Goal: Find specific page/section: Find specific page/section

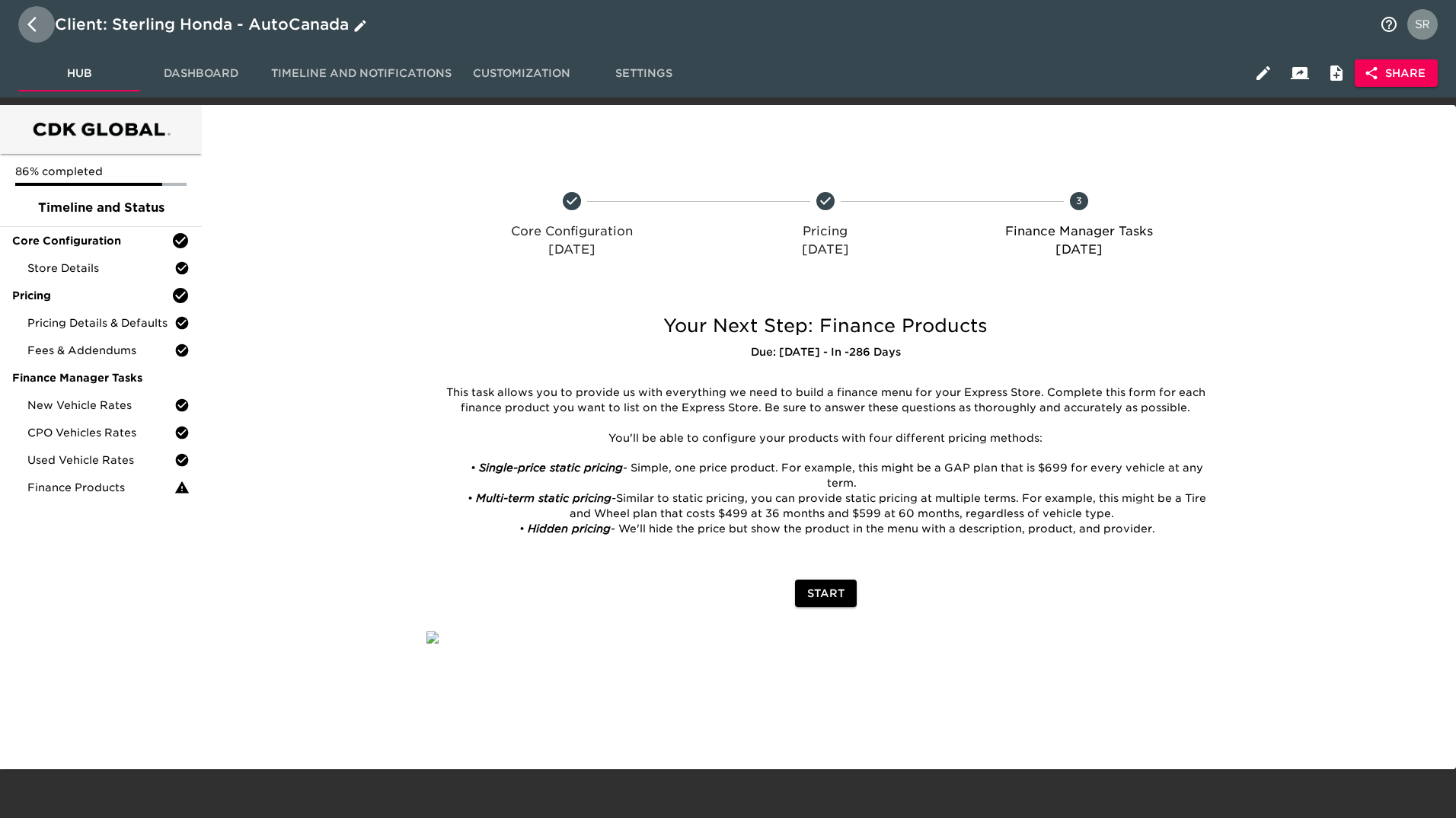
click at [35, 31] on icon "button" at bounding box center [31, 24] width 9 height 15
select select "10"
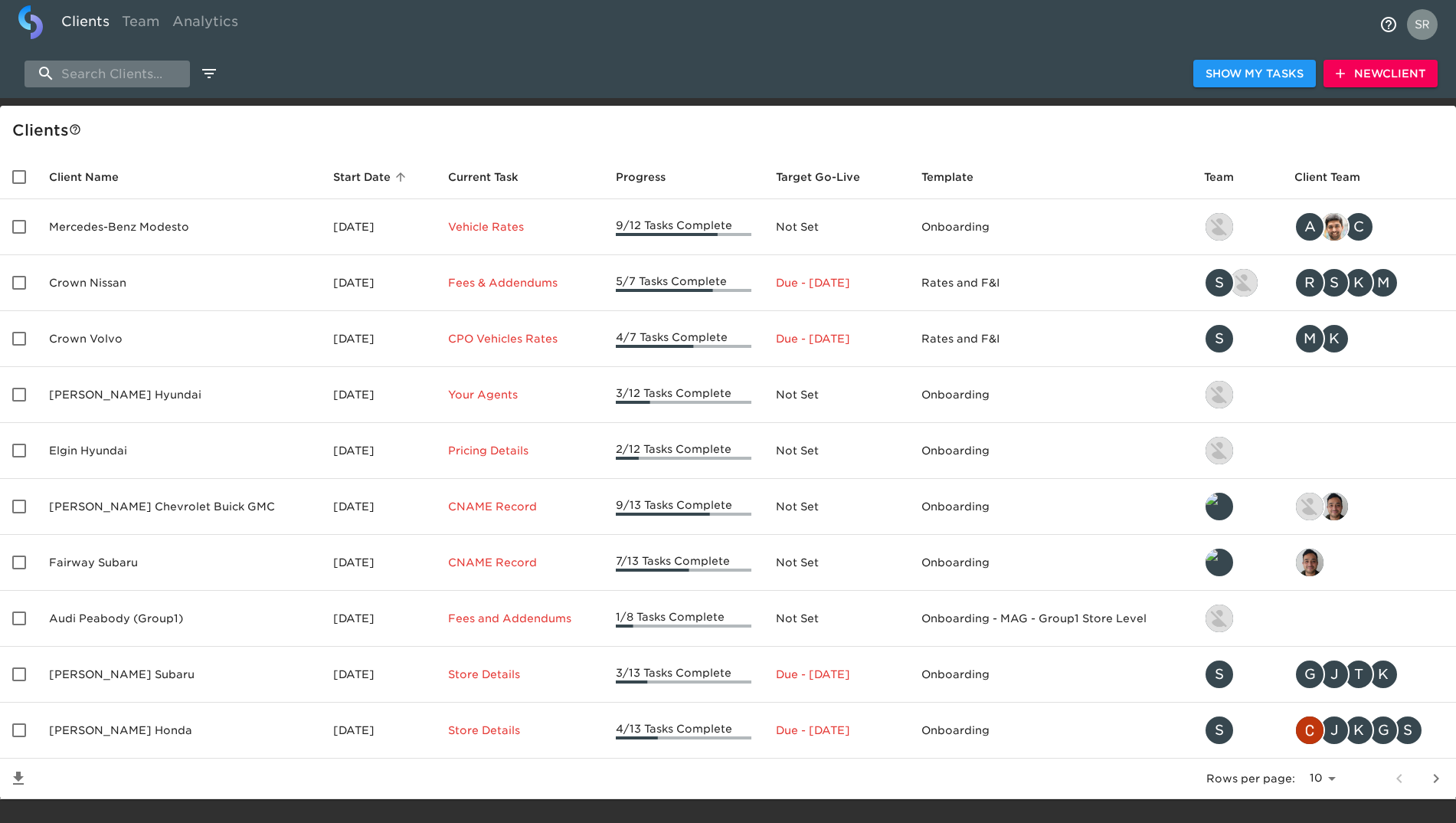
click at [94, 83] on input "search" at bounding box center [107, 74] width 166 height 27
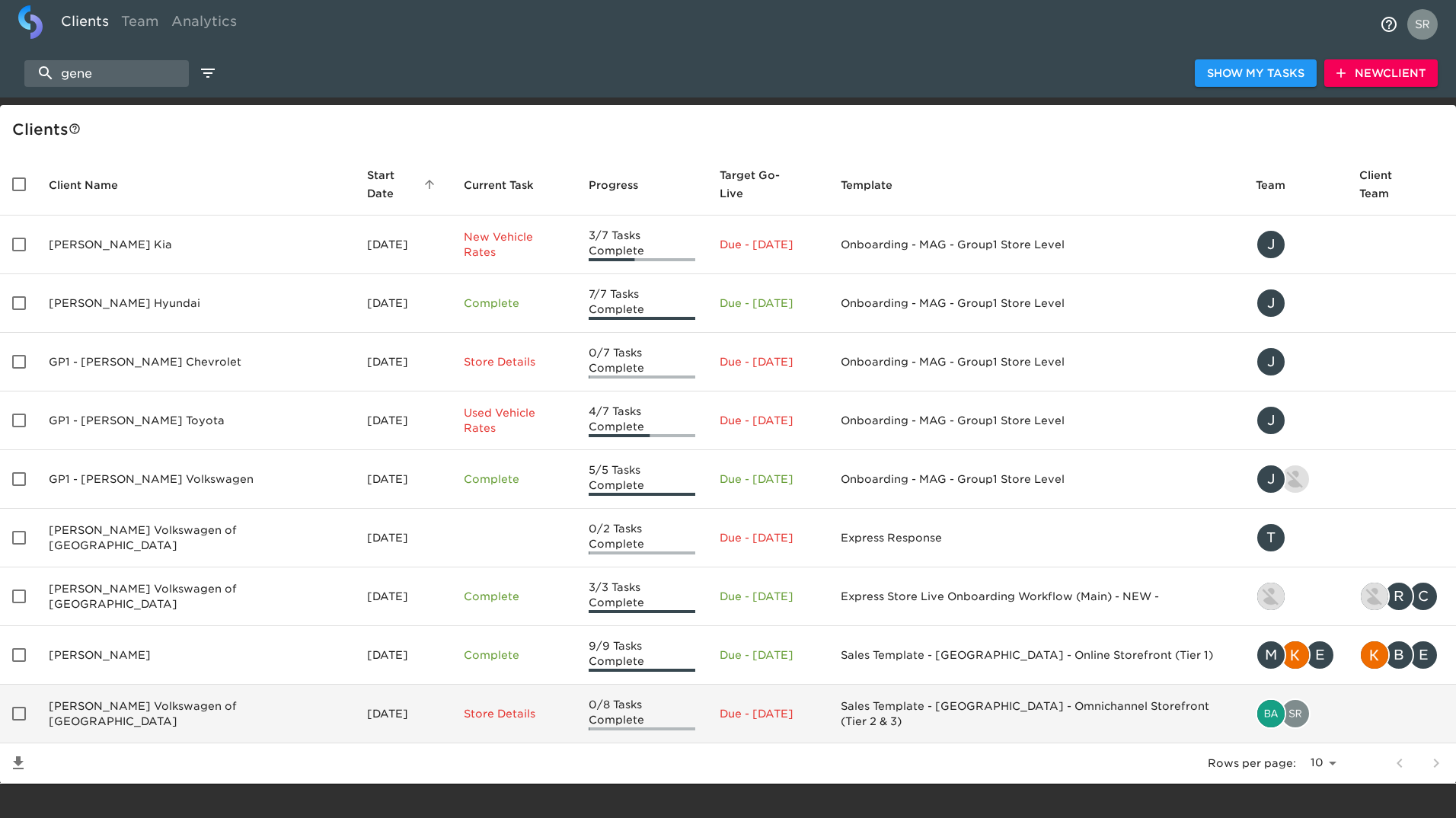
type input "gene"
click at [138, 685] on td "[PERSON_NAME] Volkswagen of [GEOGRAPHIC_DATA]" at bounding box center [195, 713] width 318 height 58
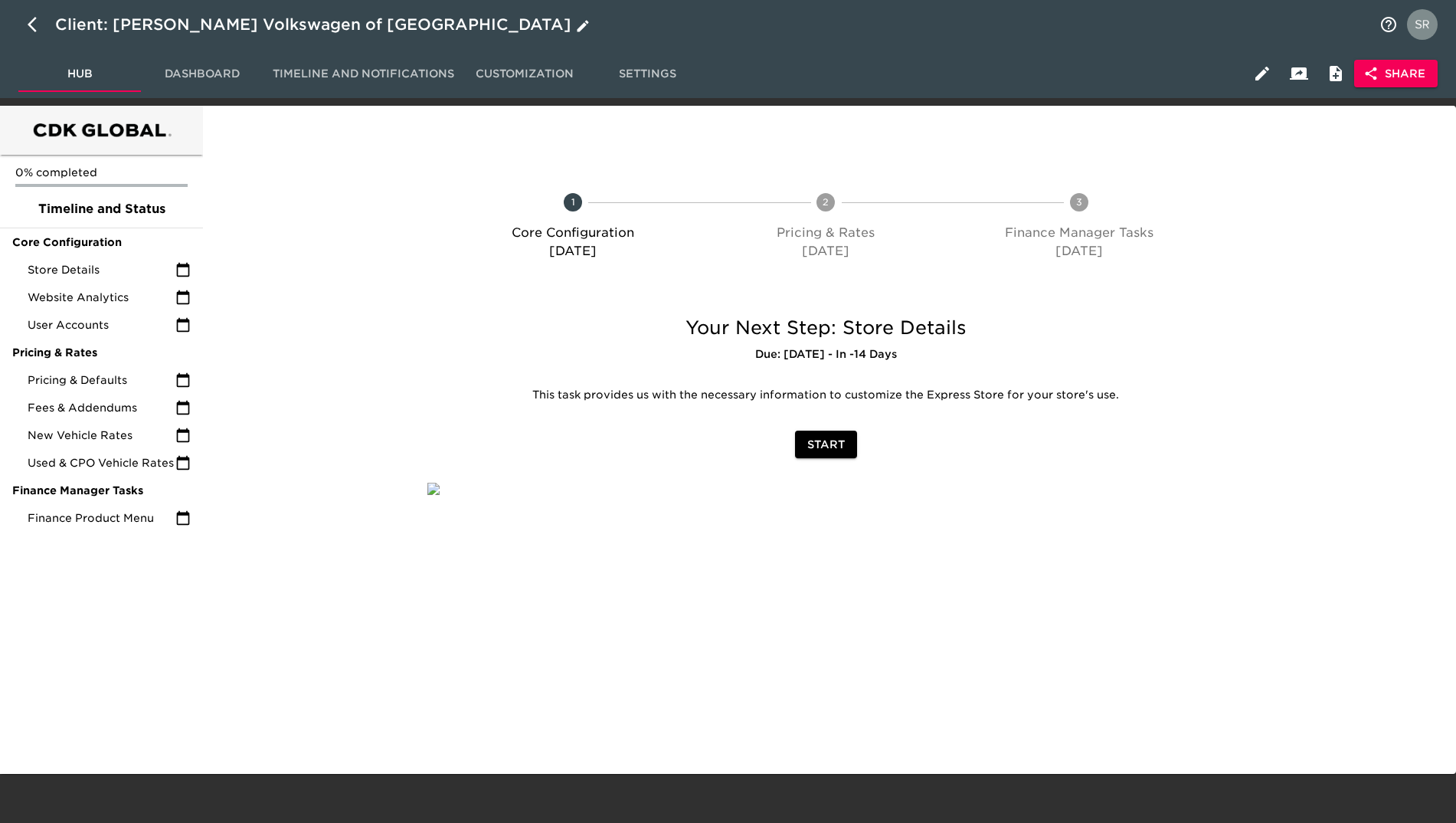
click at [29, 20] on icon "button" at bounding box center [37, 25] width 19 height 19
select select "10"
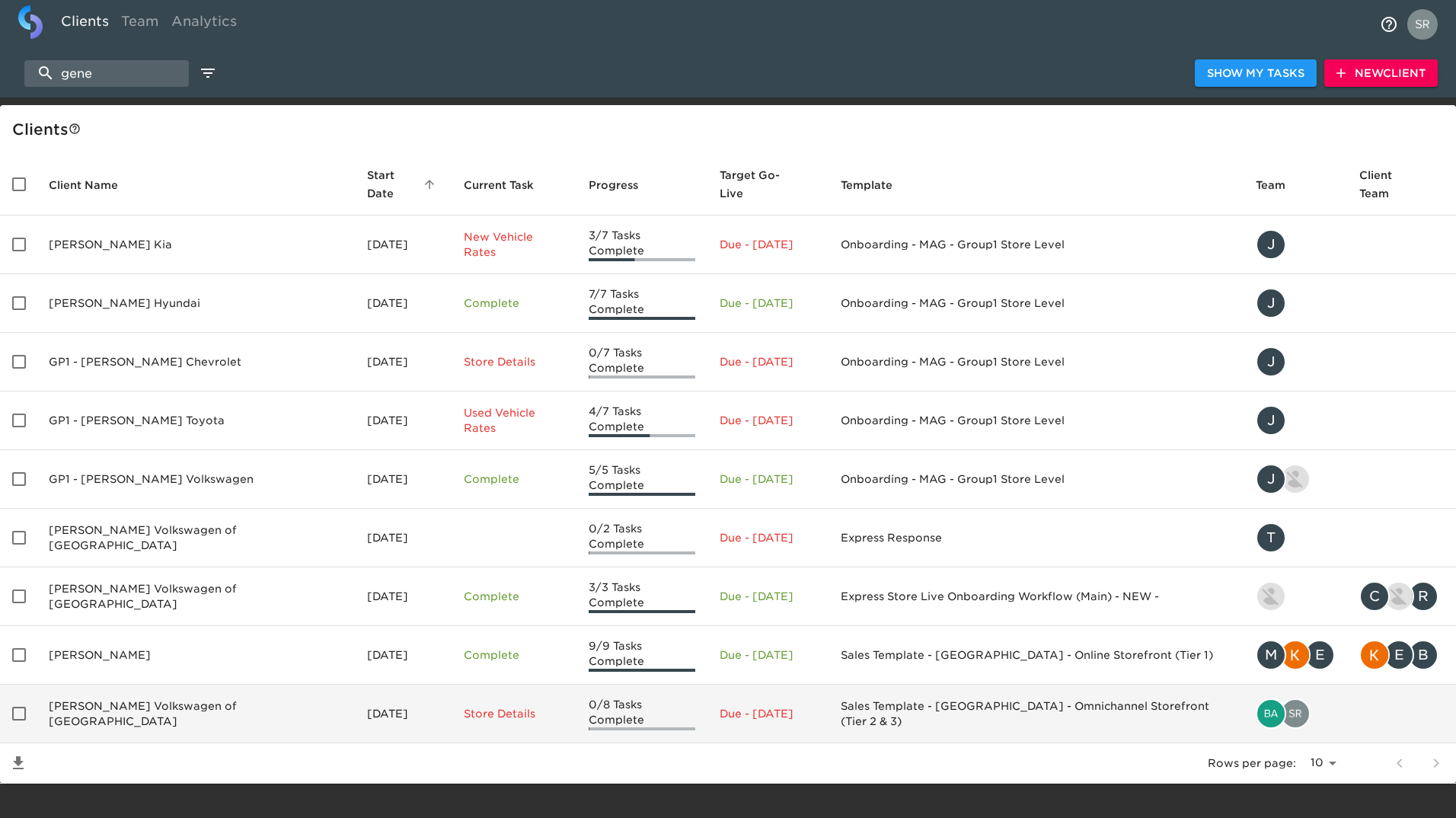
click at [242, 685] on td "[PERSON_NAME] Volkswagen of [GEOGRAPHIC_DATA]" at bounding box center [195, 713] width 318 height 58
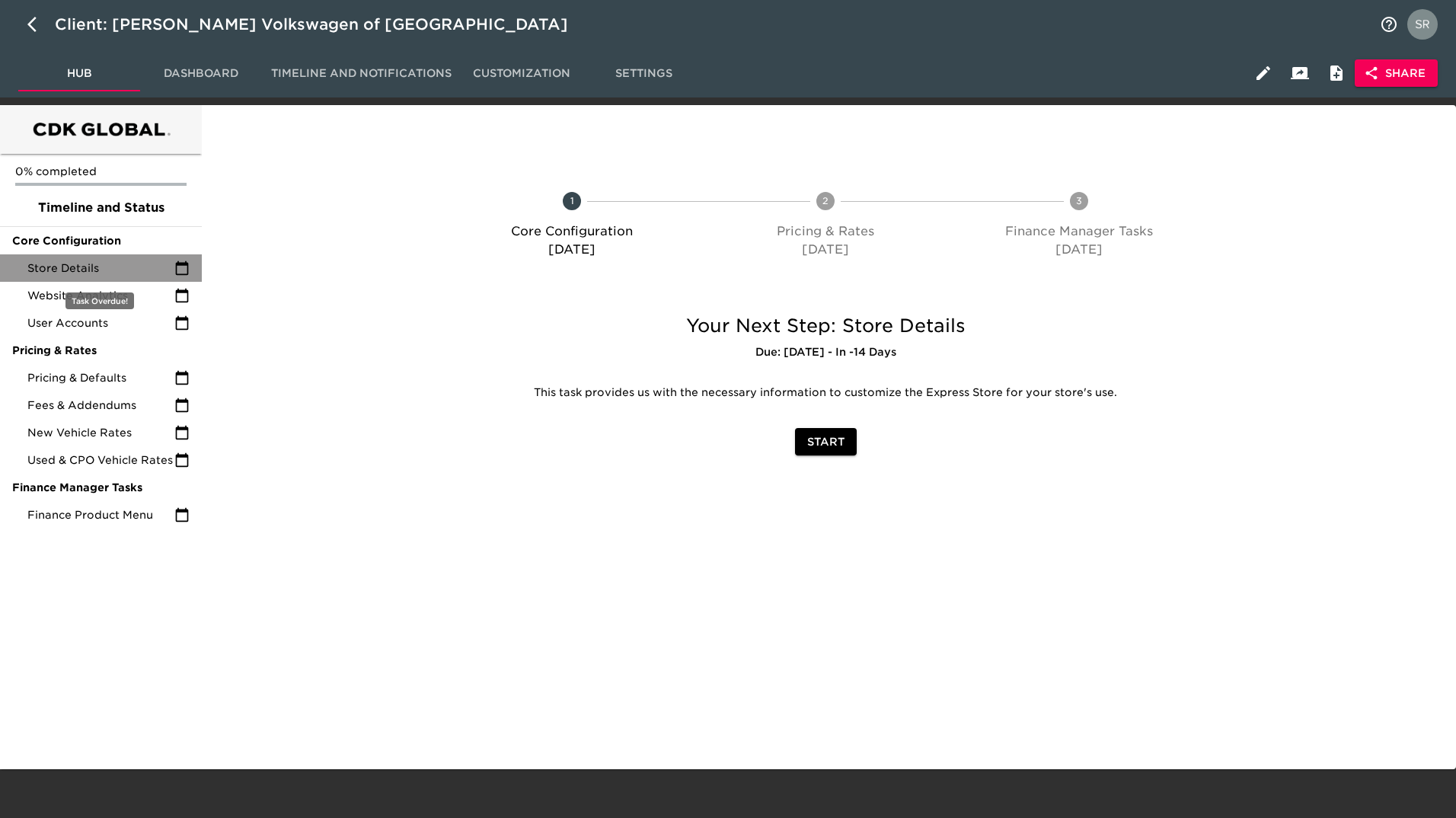
click at [82, 261] on span "Store Details" at bounding box center [100, 268] width 147 height 15
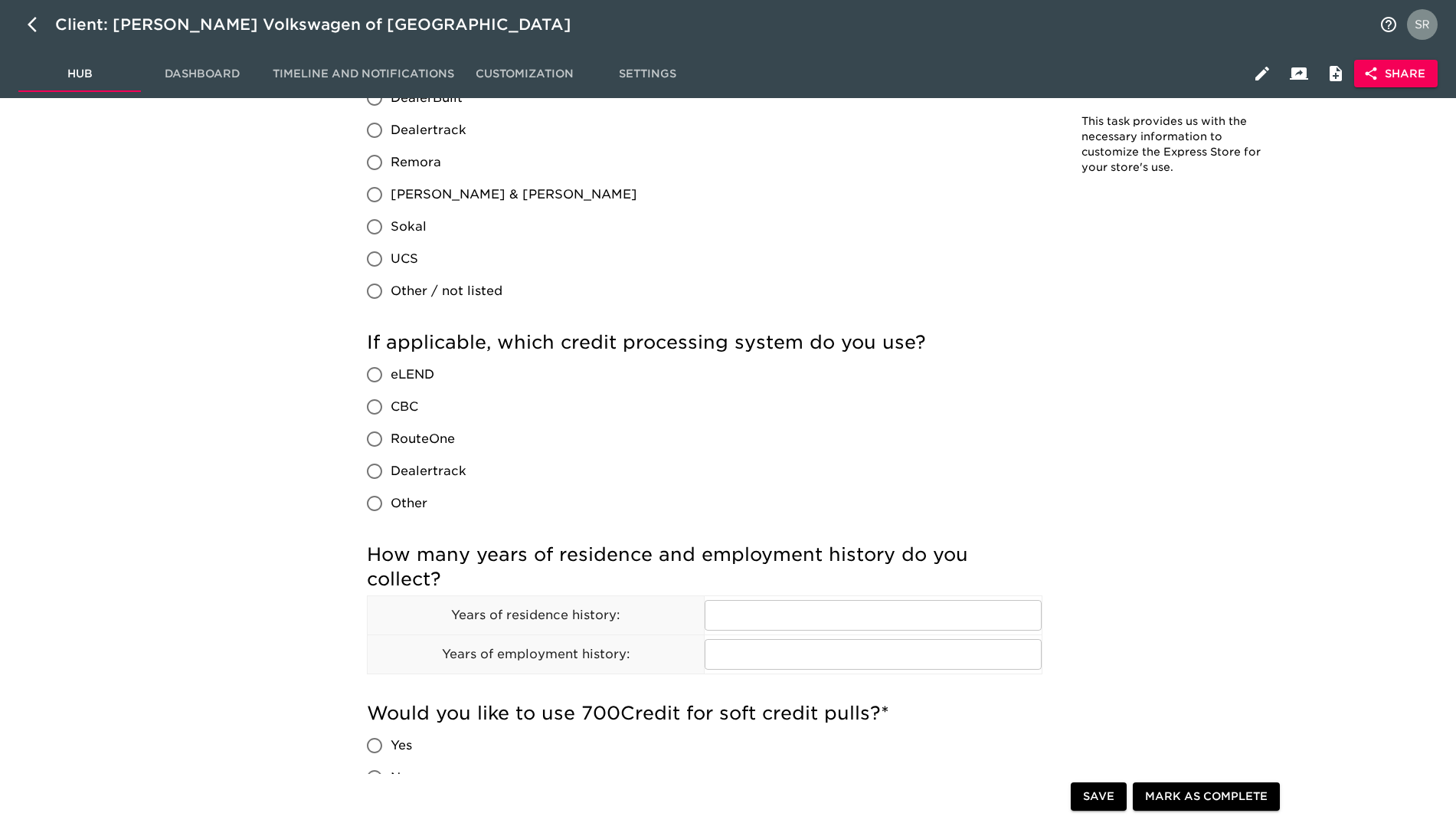
scroll to position [1532, 0]
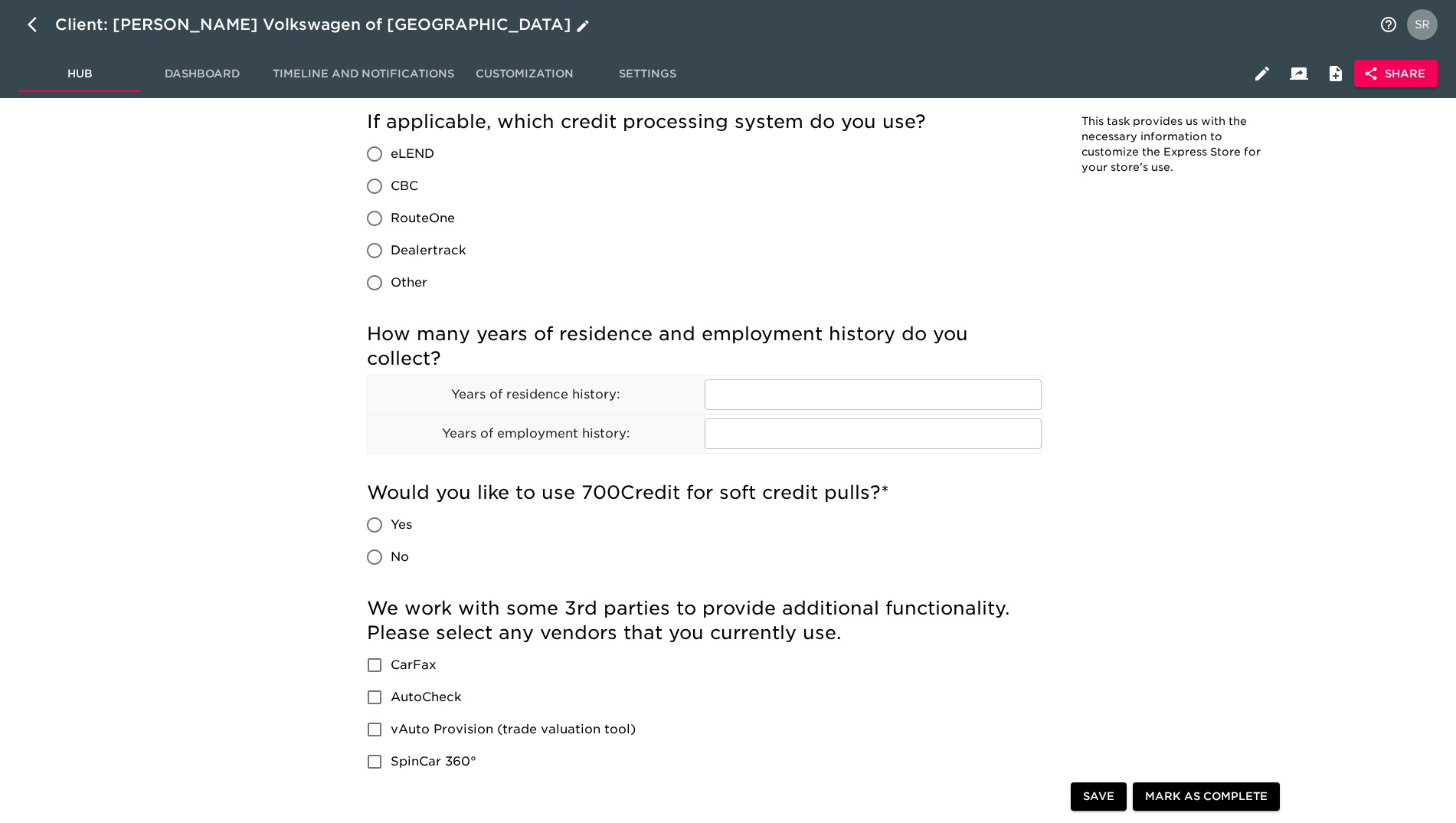
click at [25, 20] on button "button" at bounding box center [37, 24] width 37 height 37
select select "10"
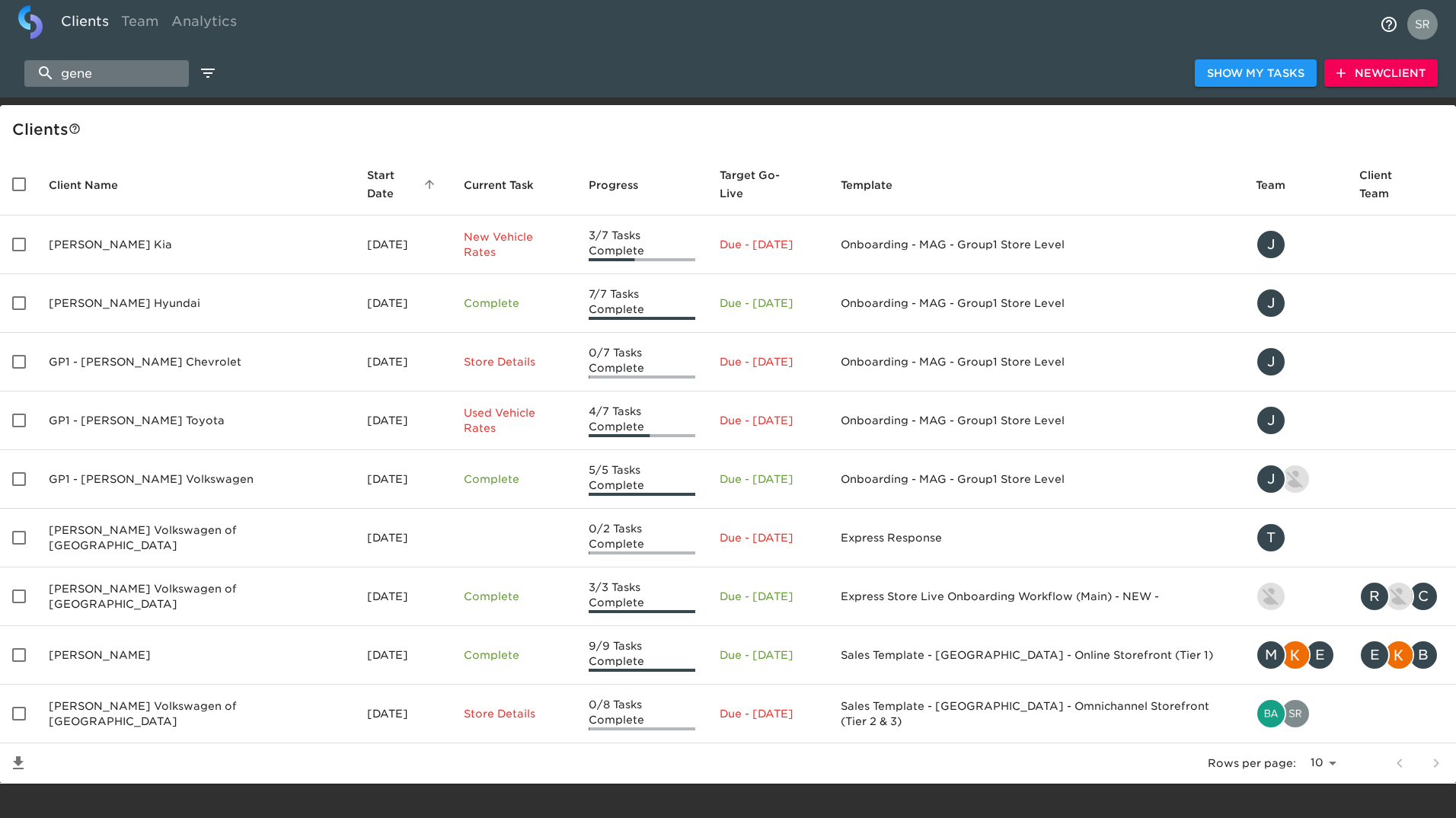
click at [74, 78] on input "gene" at bounding box center [106, 73] width 165 height 27
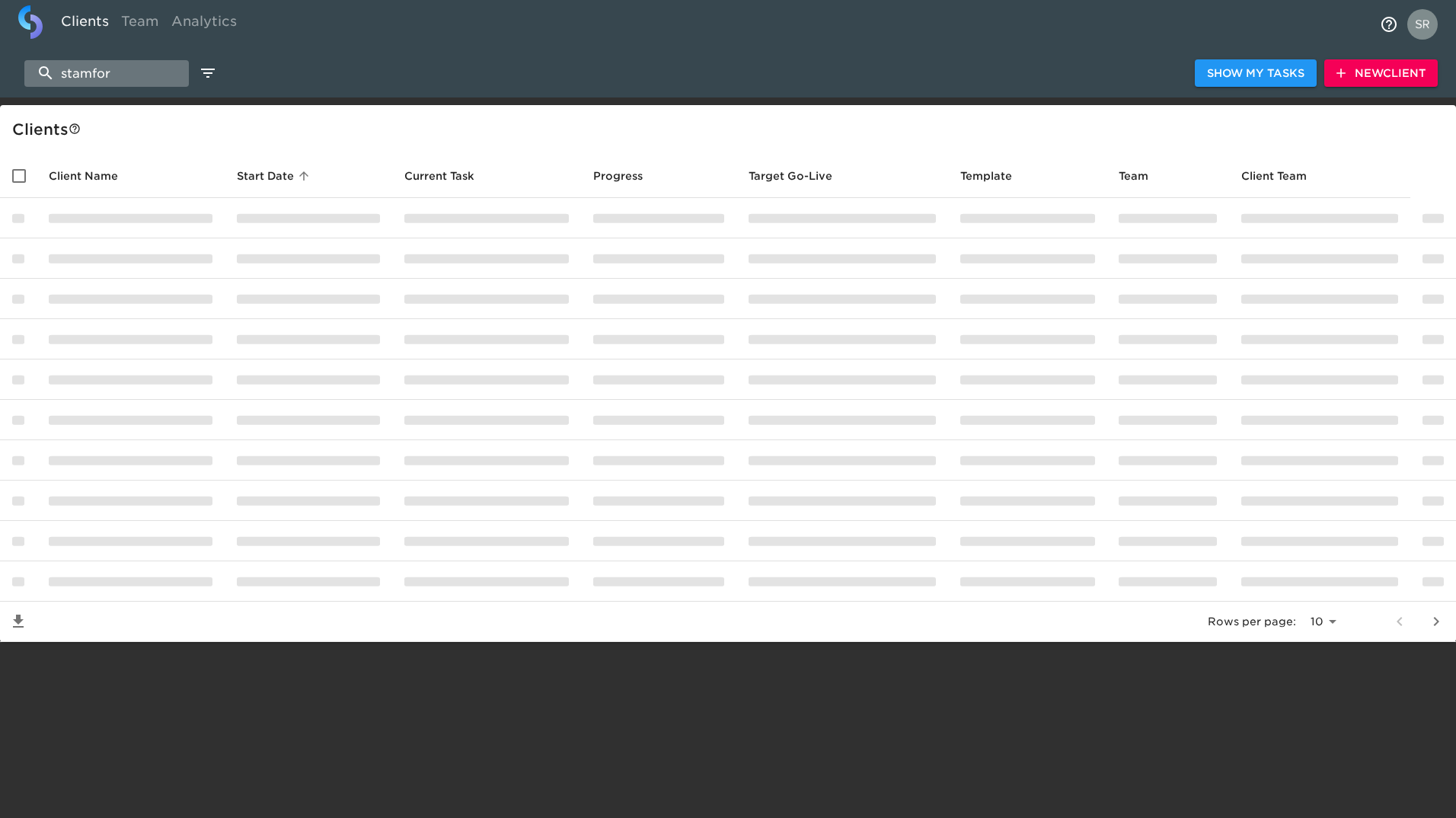
type input "[GEOGRAPHIC_DATA]"
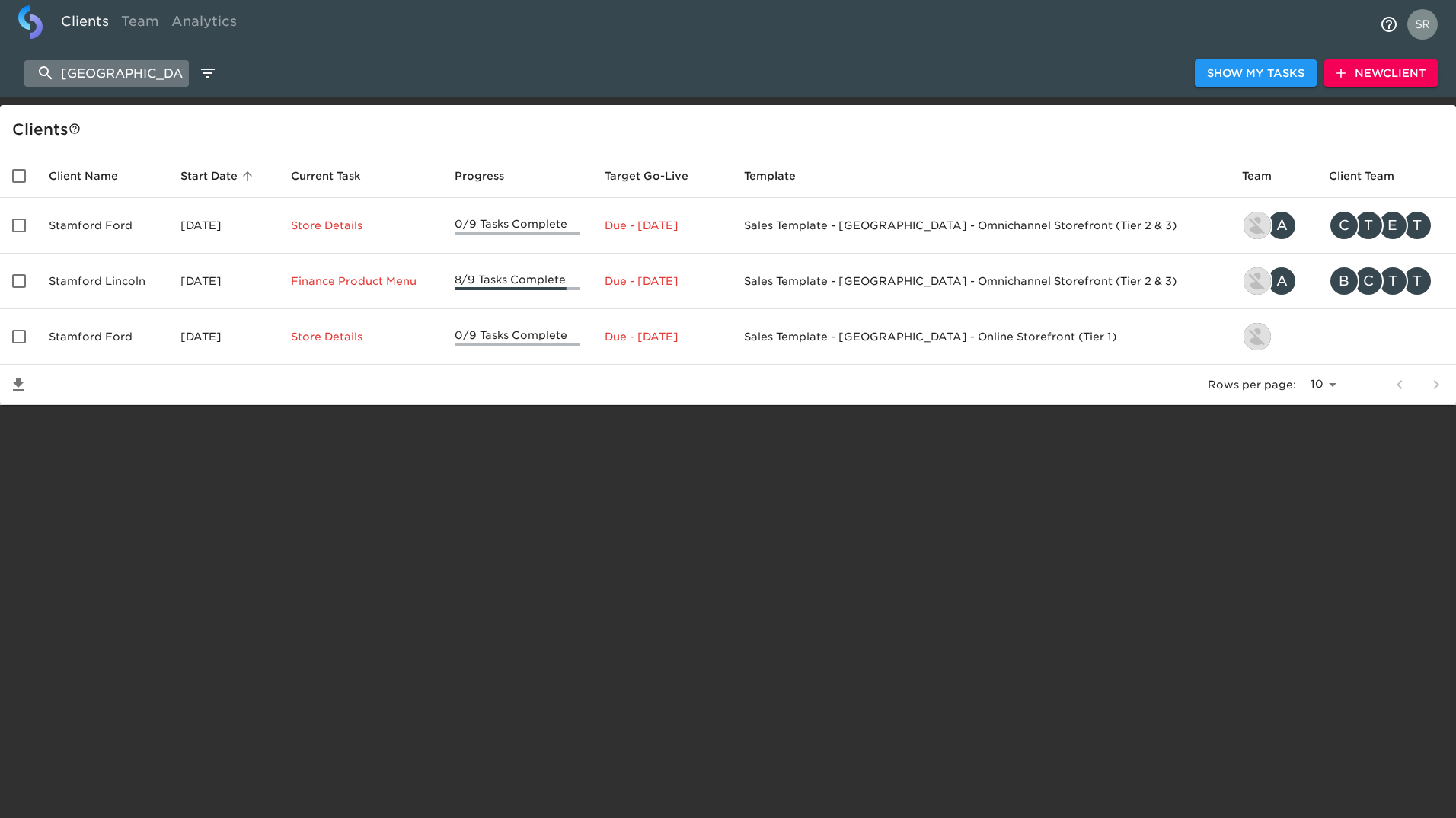
drag, startPoint x: 86, startPoint y: 66, endPoint x: 52, endPoint y: 65, distance: 34.0
click at [52, 65] on input "[GEOGRAPHIC_DATA]" at bounding box center [106, 73] width 165 height 27
